Goal: Task Accomplishment & Management: Manage account settings

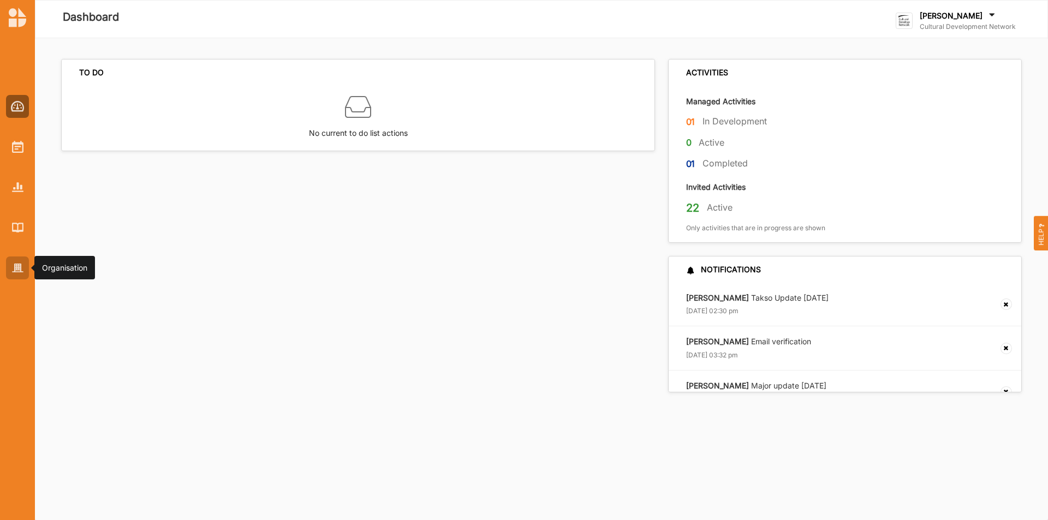
click at [9, 278] on div at bounding box center [17, 267] width 23 height 23
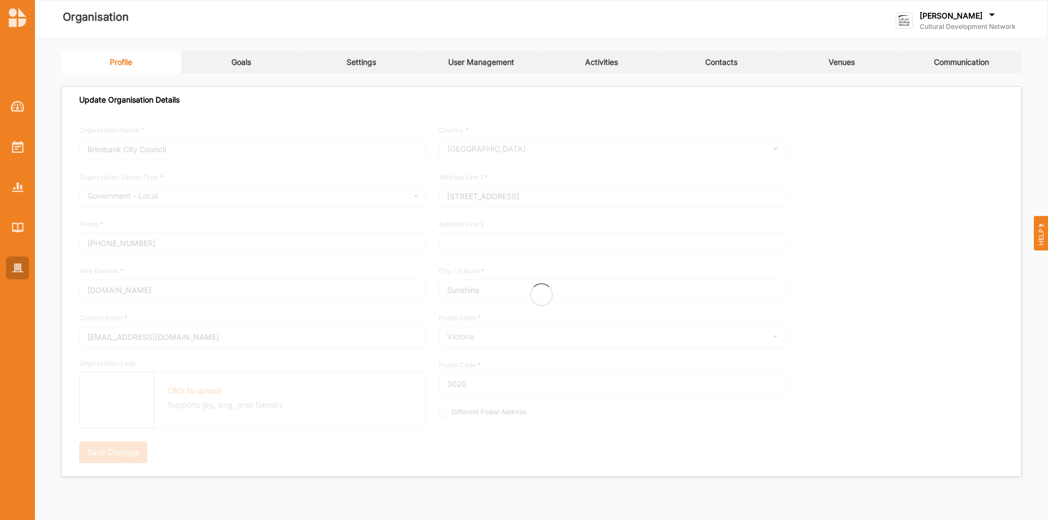
type input "Cultural Development Network"
type input "0416508610"
type input "[DOMAIN_NAME]"
type input "[PERSON_NAME][EMAIL_ADDRESS][DOMAIN_NAME]"
type input "Level 1, [STREET_ADDRESS]"
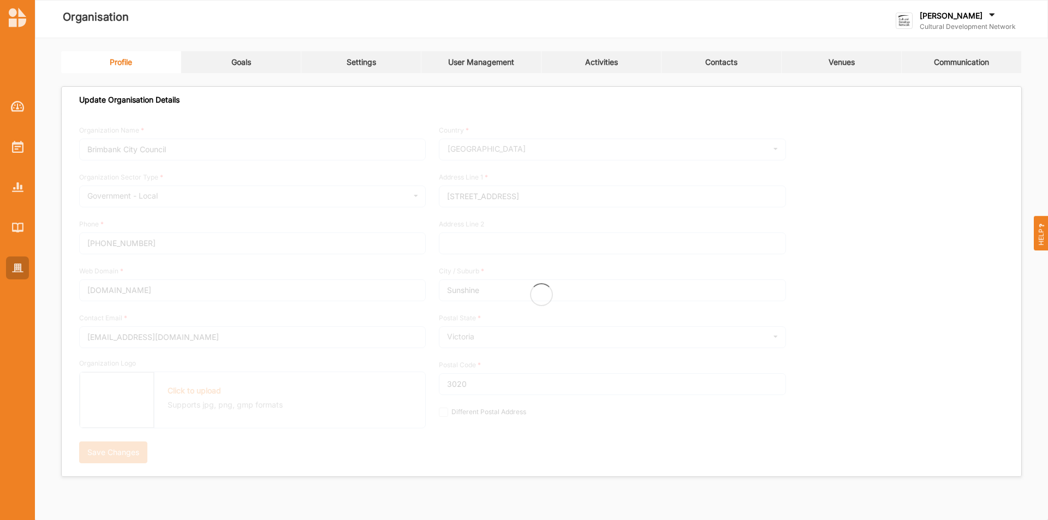
type input "[GEOGRAPHIC_DATA]"
type input "3000"
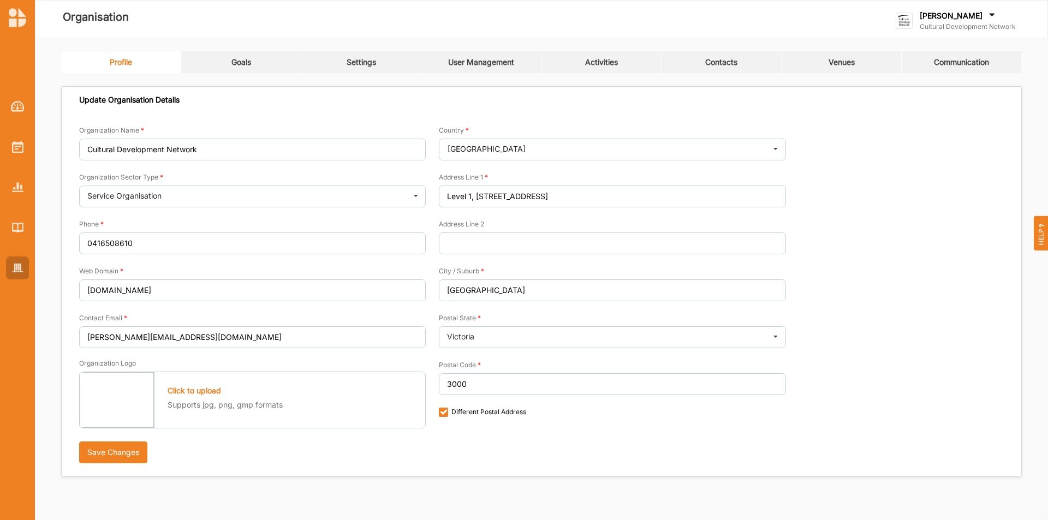
checkbox input "true"
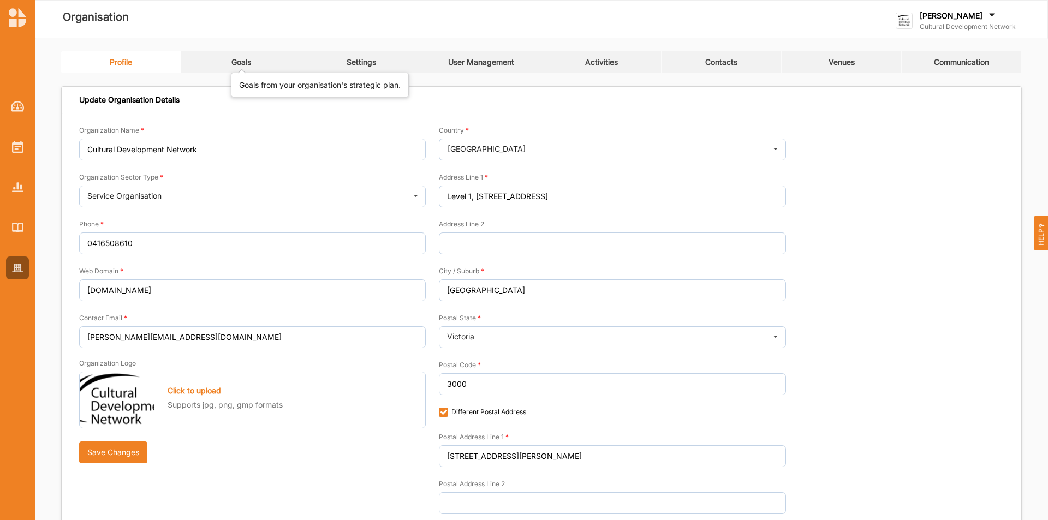
click at [242, 64] on div "Goals" at bounding box center [241, 62] width 20 height 10
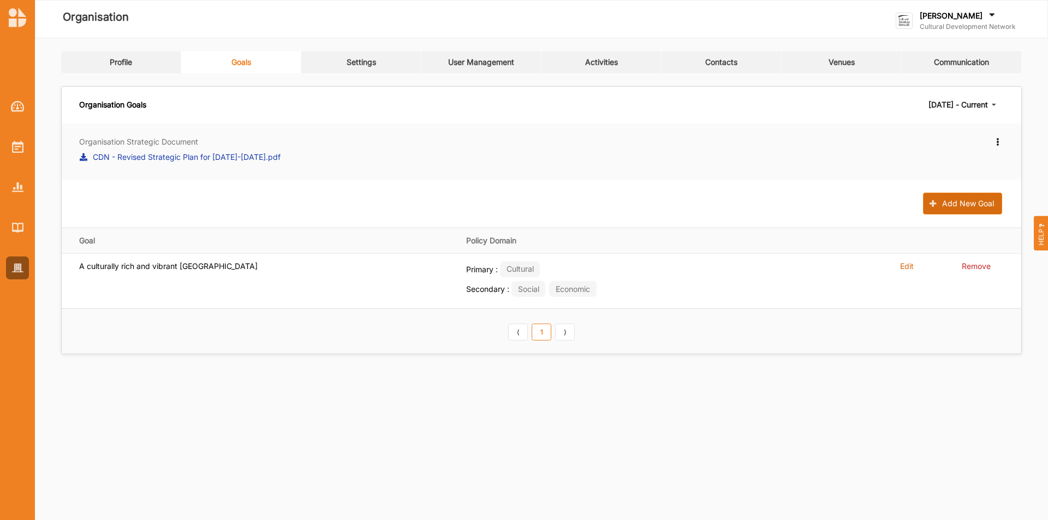
click at [995, 204] on button "Add New Goal" at bounding box center [962, 204] width 79 height 22
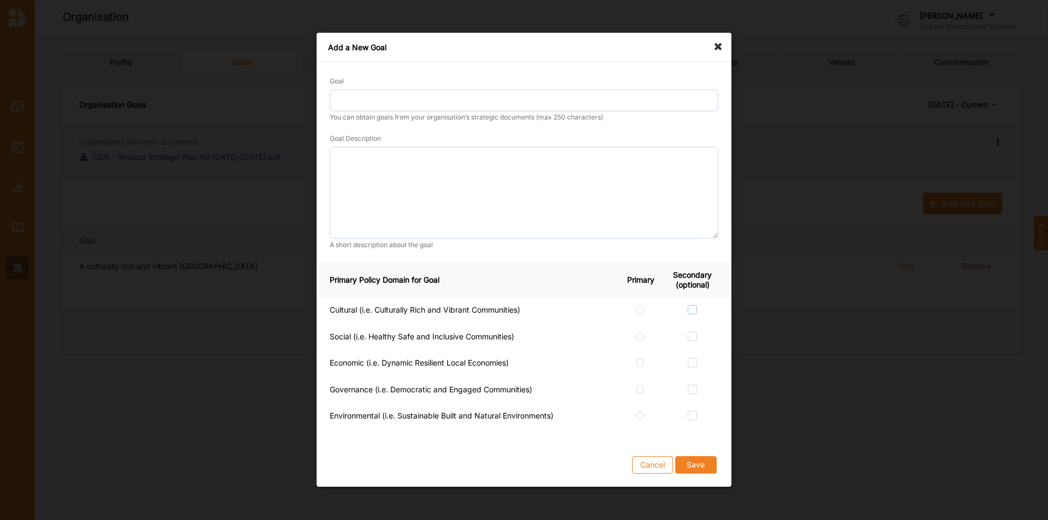
click at [693, 305] on label at bounding box center [691, 305] width 9 height 0
click at [693, 308] on input "checkbox" at bounding box center [691, 309] width 9 height 9
checkbox input "true"
click at [690, 358] on label at bounding box center [691, 358] width 9 height 0
click at [690, 364] on input "checkbox" at bounding box center [691, 362] width 9 height 9
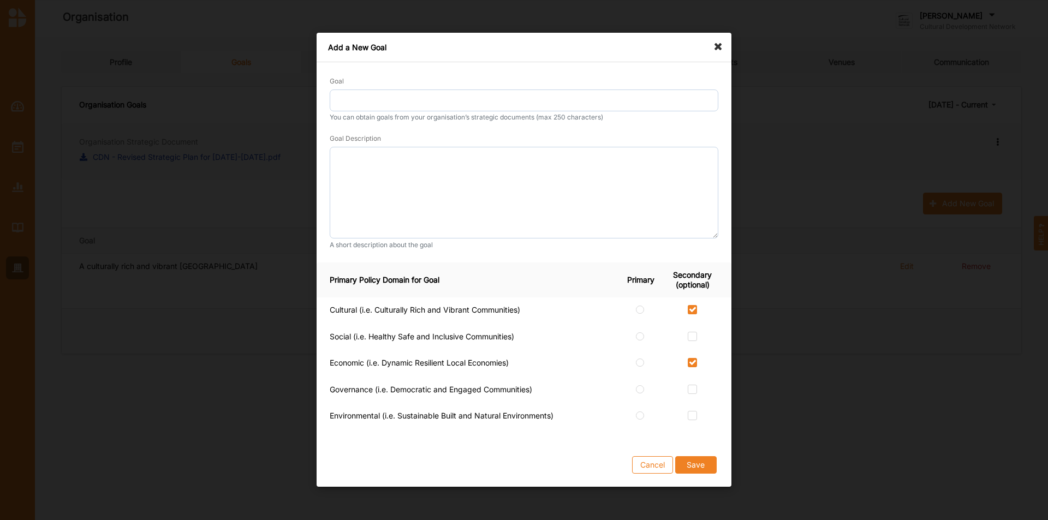
checkbox input "true"
click at [689, 397] on td at bounding box center [698, 390] width 65 height 27
click at [692, 385] on label at bounding box center [691, 385] width 9 height 0
click at [692, 387] on input "checkbox" at bounding box center [691, 389] width 9 height 9
checkbox input "true"
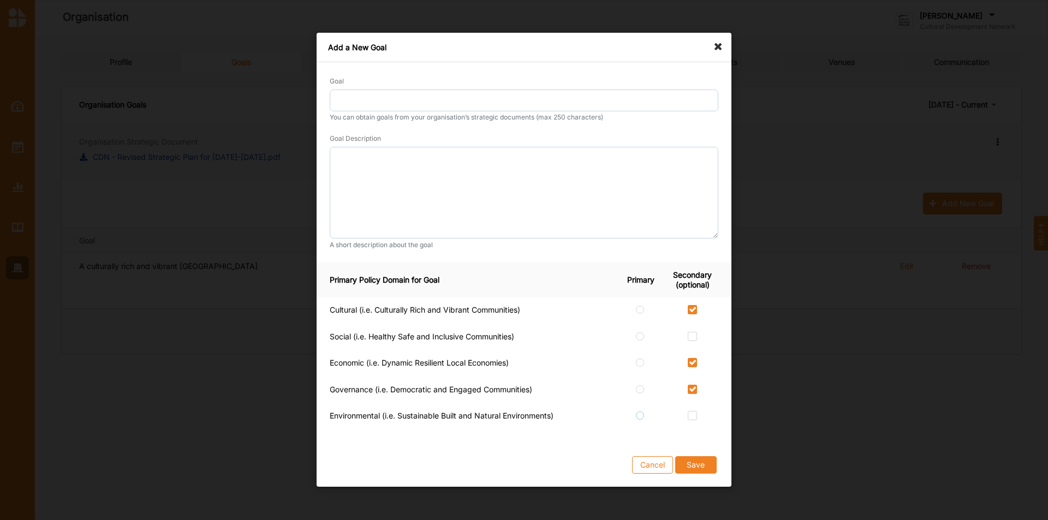
click at [642, 411] on label at bounding box center [640, 411] width 9 height 0
radio input "true"
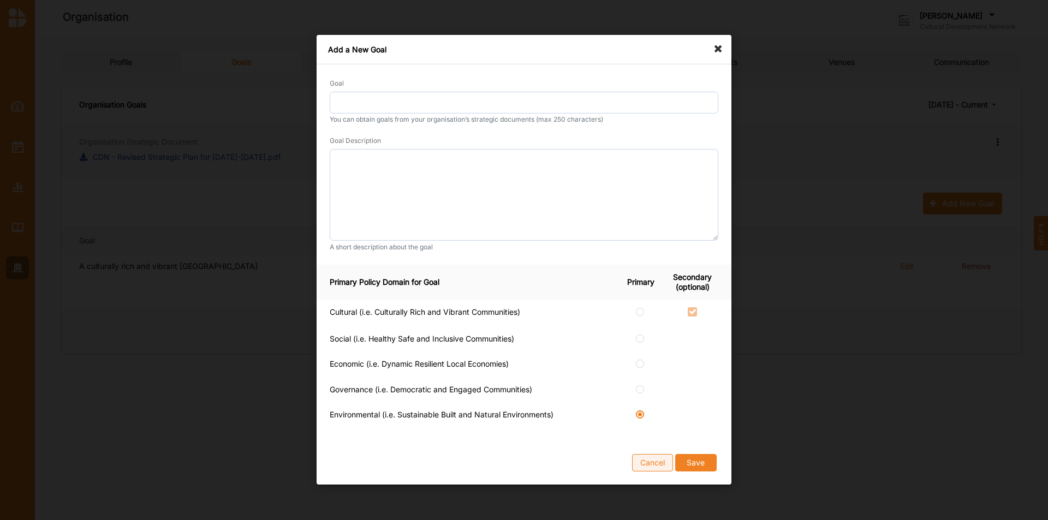
click at [651, 459] on button "Cancel" at bounding box center [652, 462] width 41 height 17
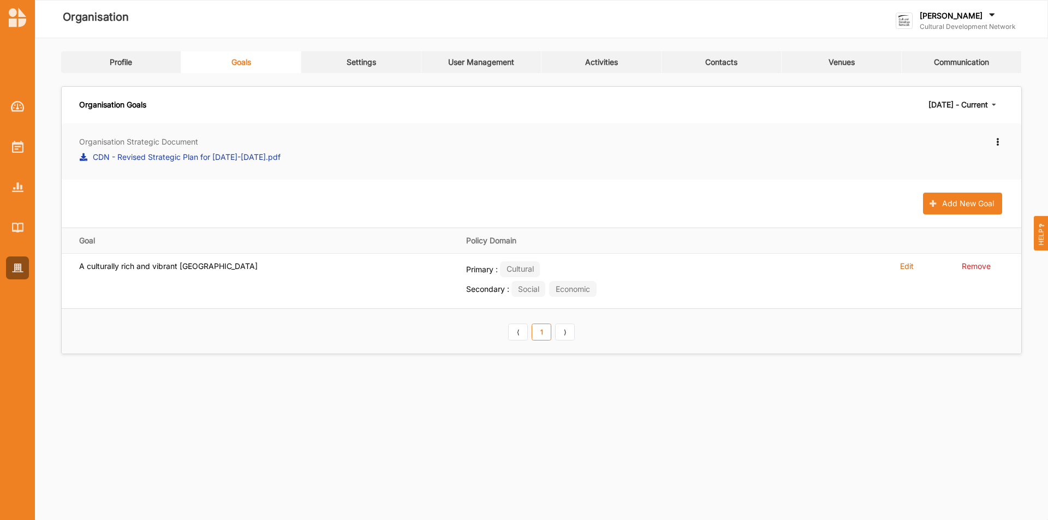
click at [958, 14] on div "[PERSON_NAME]" at bounding box center [967, 16] width 96 height 12
click at [927, 166] on div "Log Out" at bounding box center [950, 157] width 109 height 22
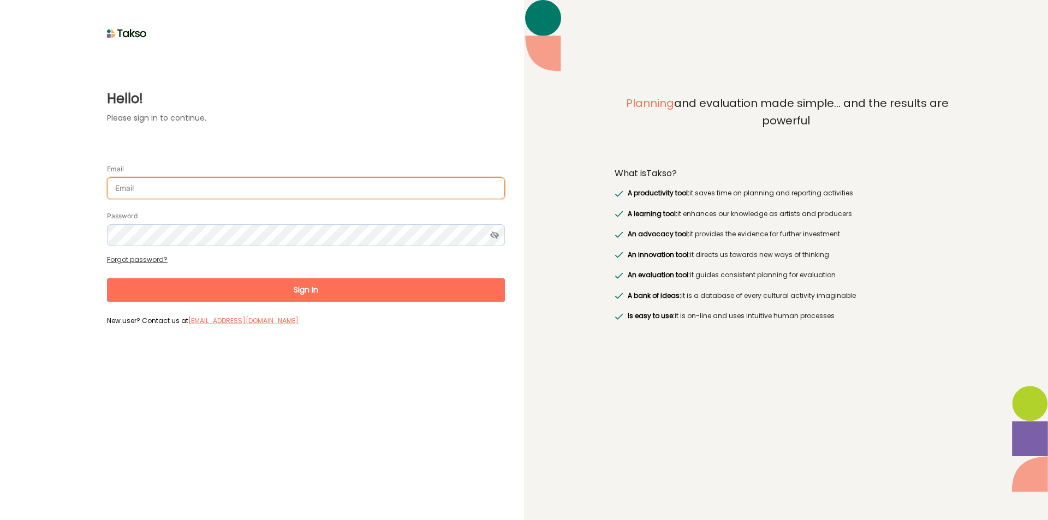
click at [371, 186] on input "Email" at bounding box center [306, 188] width 398 height 22
type input "[PERSON_NAME][EMAIL_ADDRESS][DOMAIN_NAME]"
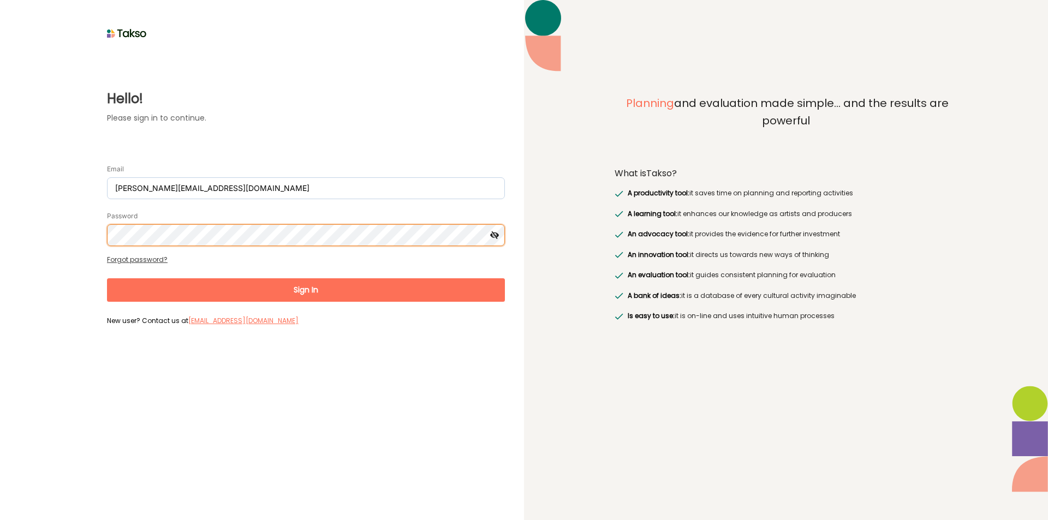
click at [107, 278] on button "Sign In" at bounding box center [306, 289] width 398 height 23
